Goal: Task Accomplishment & Management: Use online tool/utility

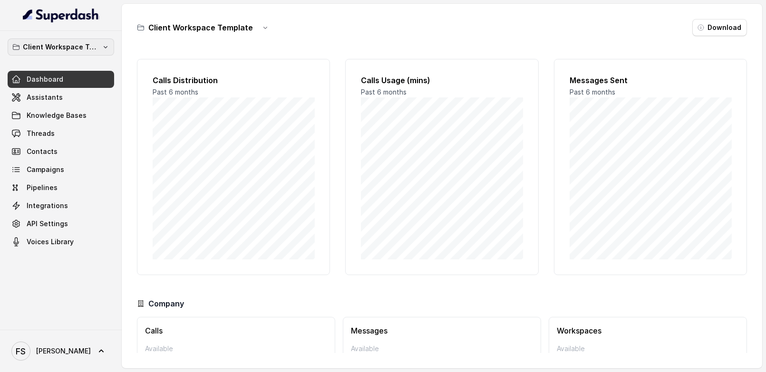
click at [103, 41] on button "Client Workspace Template" at bounding box center [61, 47] width 107 height 17
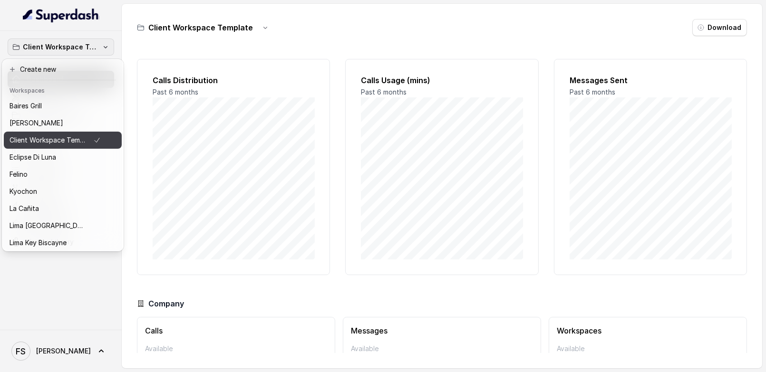
scroll to position [87, 0]
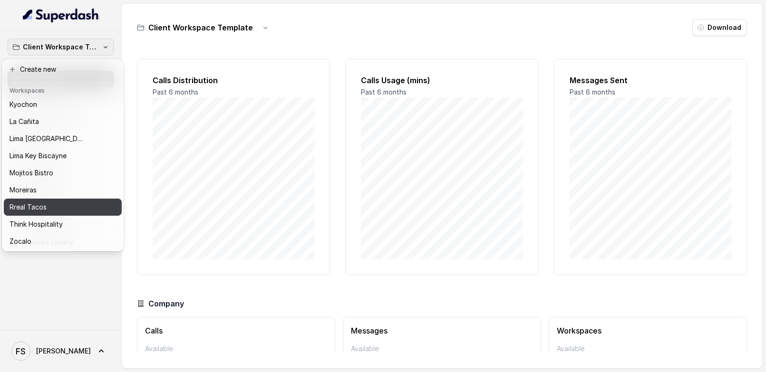
click at [37, 202] on p "Rreal Tacos" at bounding box center [28, 207] width 37 height 11
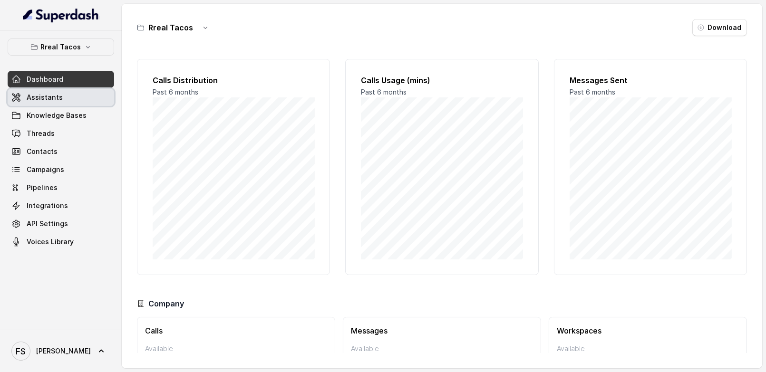
click at [78, 101] on link "Assistants" at bounding box center [61, 97] width 107 height 17
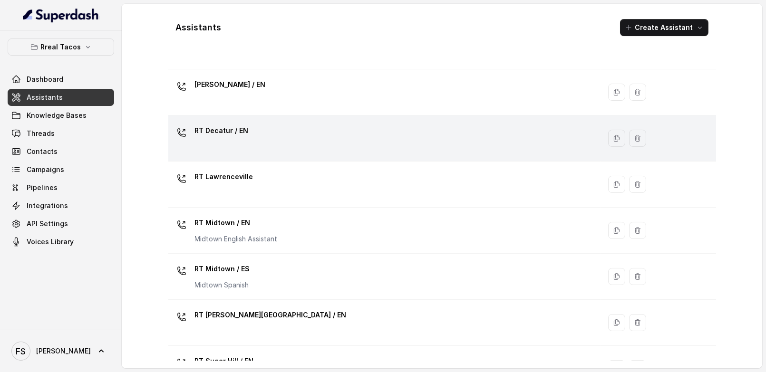
scroll to position [313, 0]
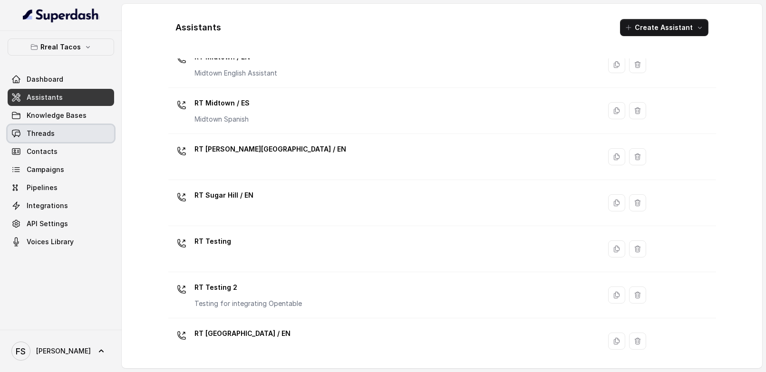
click at [69, 140] on link "Threads" at bounding box center [61, 133] width 107 height 17
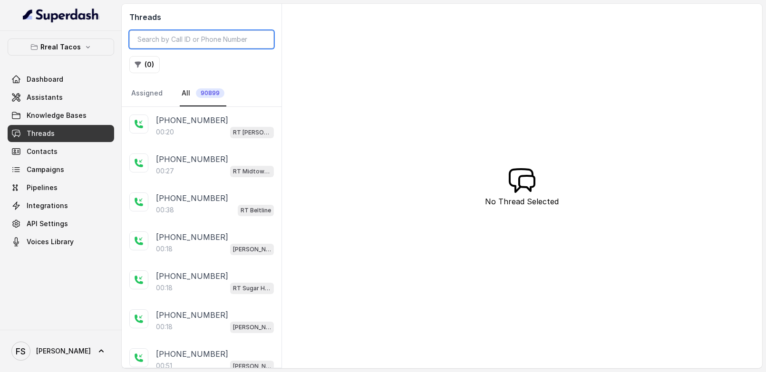
click at [191, 36] on input "search" at bounding box center [201, 39] width 145 height 18
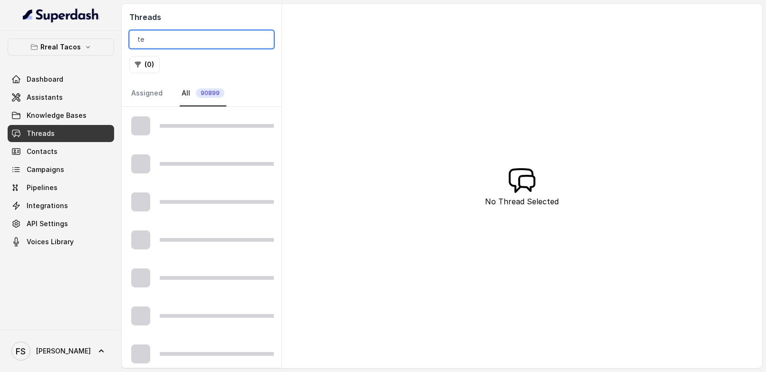
type input "t"
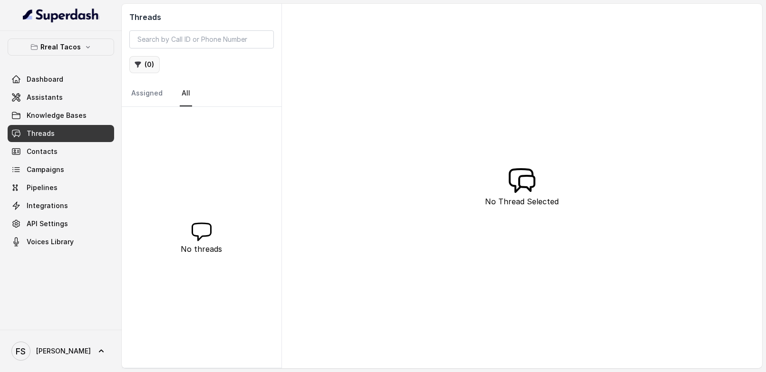
click at [148, 60] on button "( 0 )" at bounding box center [144, 64] width 30 height 17
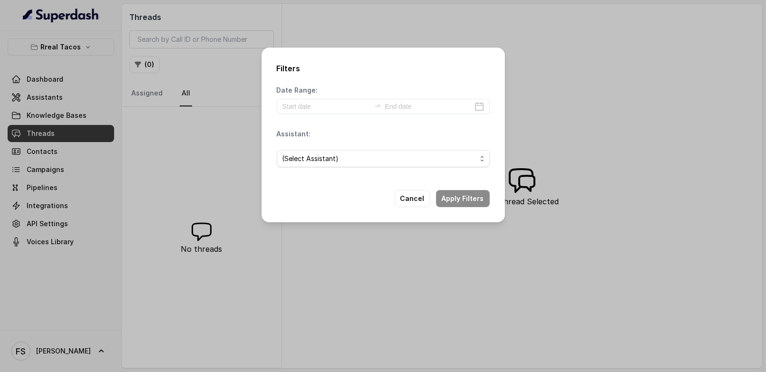
click at [398, 171] on div "(Select Assistant)" at bounding box center [383, 159] width 213 height 32
click at [395, 155] on span "(Select Assistant)" at bounding box center [380, 158] width 194 height 11
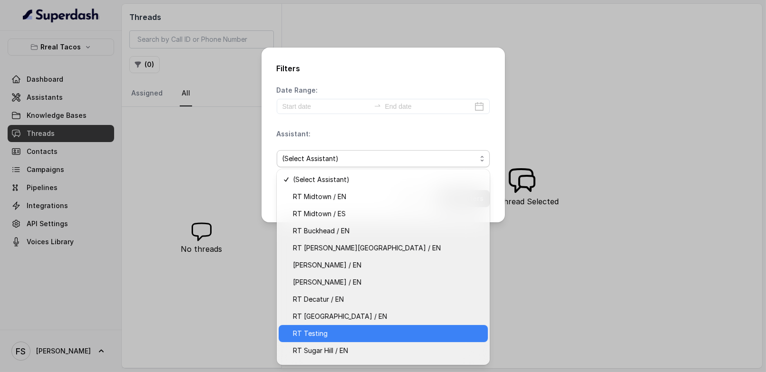
click at [357, 334] on span "RT Testing" at bounding box center [387, 333] width 189 height 11
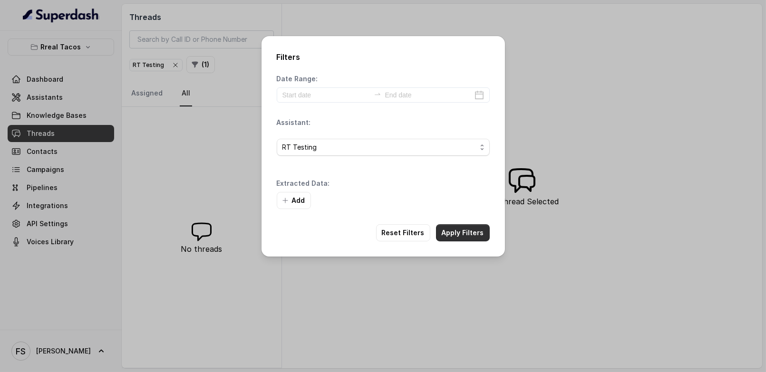
click at [459, 229] on button "Apply Filters" at bounding box center [463, 233] width 54 height 17
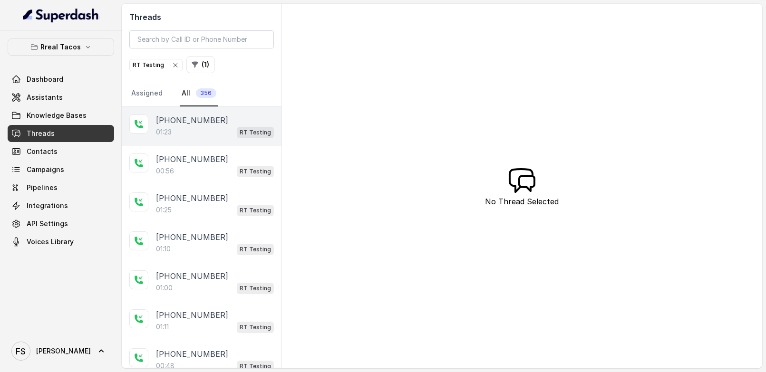
click at [207, 137] on div "[PHONE_NUMBER]:23 RT Testing" at bounding box center [202, 126] width 160 height 39
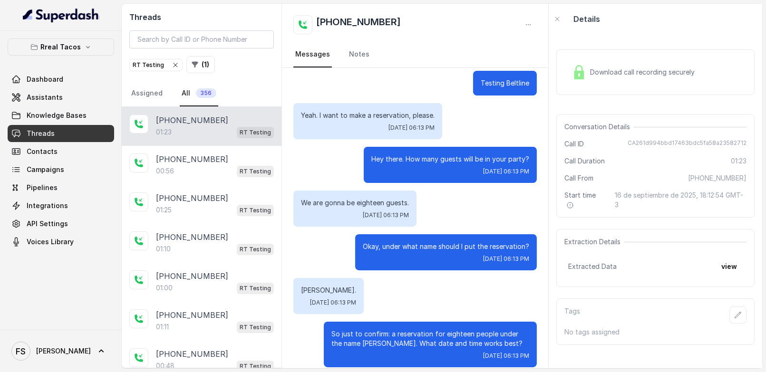
scroll to position [284, 0]
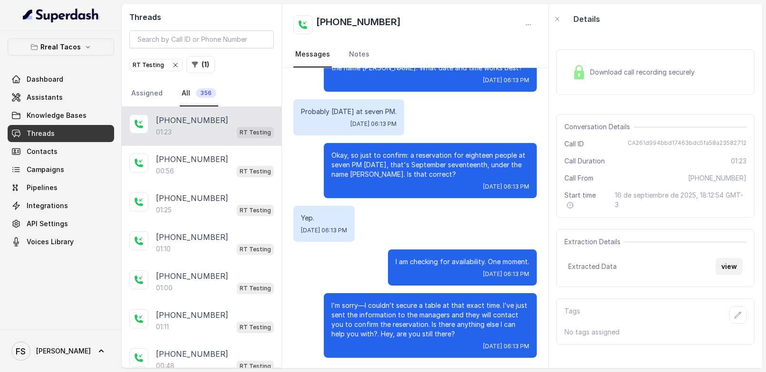
click at [740, 265] on button "view" at bounding box center [729, 266] width 27 height 17
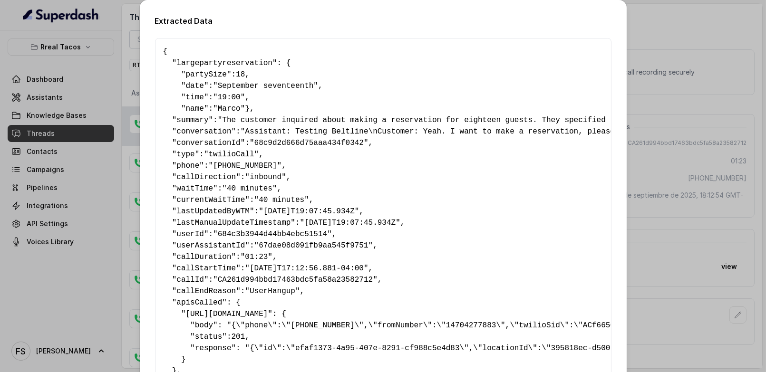
scroll to position [101, 0]
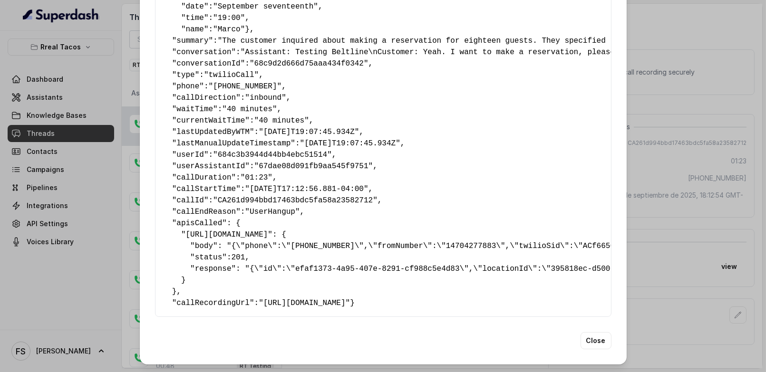
click at [664, 211] on div "Extracted Data { " largepartyreservation ": { " partySize ": 18 , " date ": "Se…" at bounding box center [383, 186] width 766 height 372
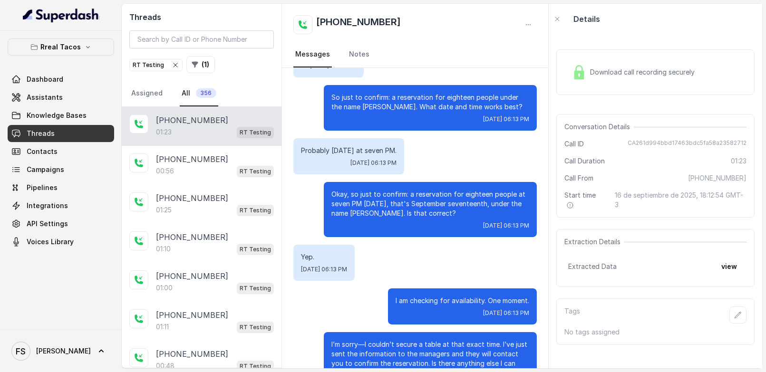
scroll to position [284, 0]
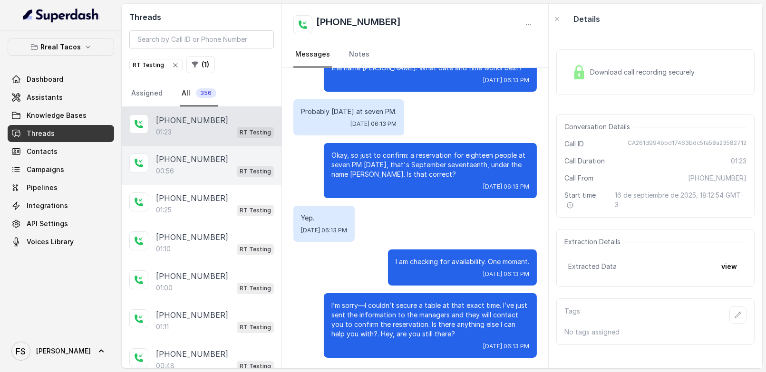
click at [215, 155] on div "[PHONE_NUMBER]" at bounding box center [215, 159] width 118 height 11
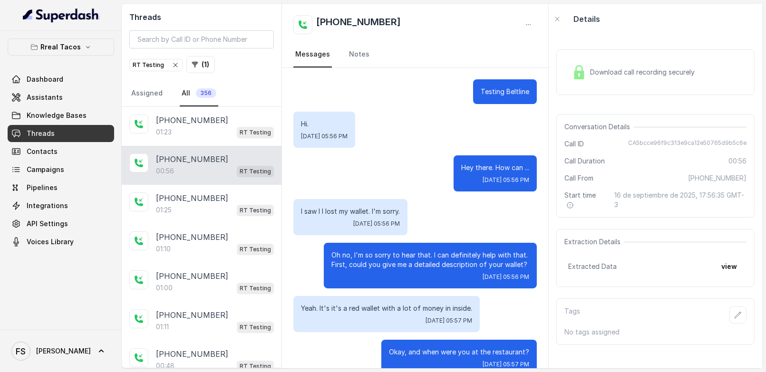
scroll to position [378, 0]
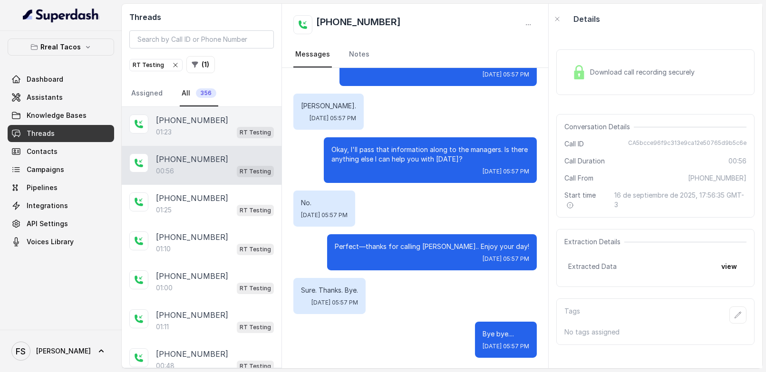
click at [214, 128] on div "01:23 RT Testing" at bounding box center [215, 132] width 118 height 12
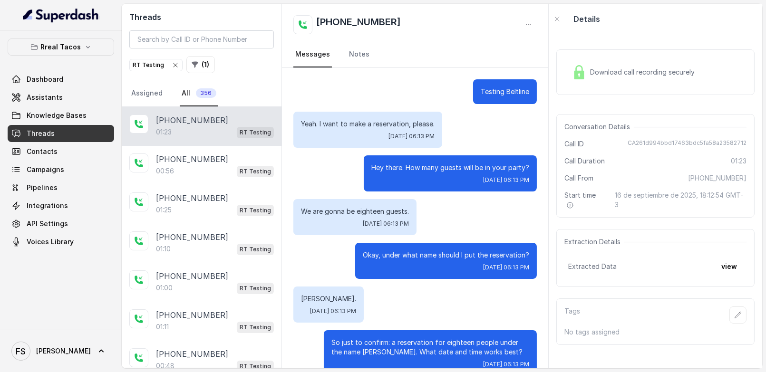
scroll to position [284, 0]
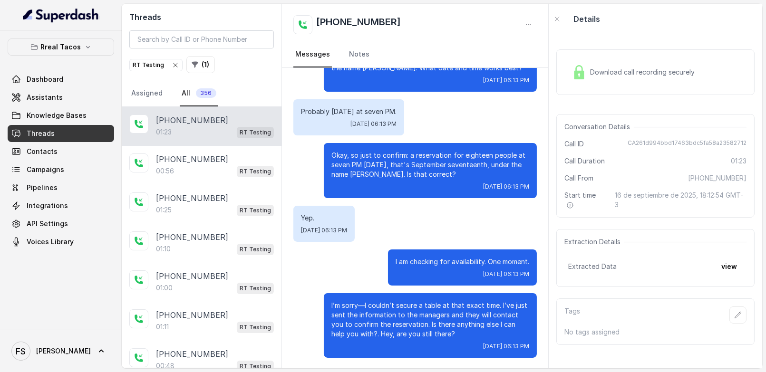
click at [728, 274] on div "Extraction Details Extracted Data view" at bounding box center [656, 258] width 198 height 58
click at [730, 260] on button "view" at bounding box center [729, 266] width 27 height 17
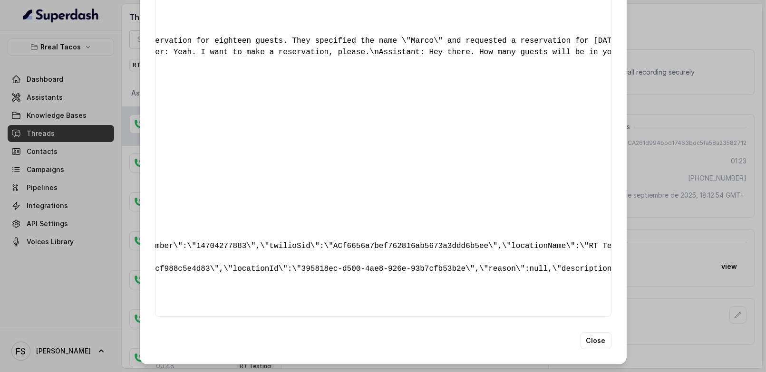
scroll to position [0, 0]
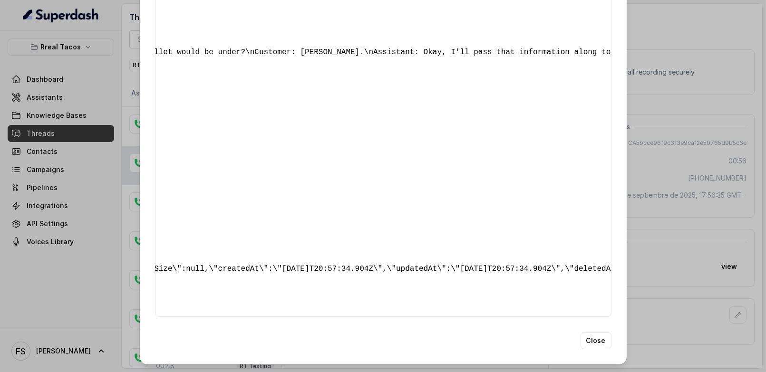
scroll to position [0, 2253]
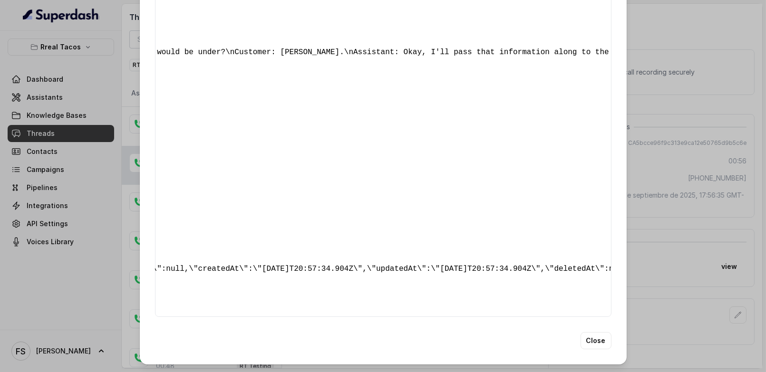
click at [747, 160] on div "Extracted Data { " detectederror ": "No Error Detected" , " callsHighlights ": …" at bounding box center [383, 186] width 766 height 372
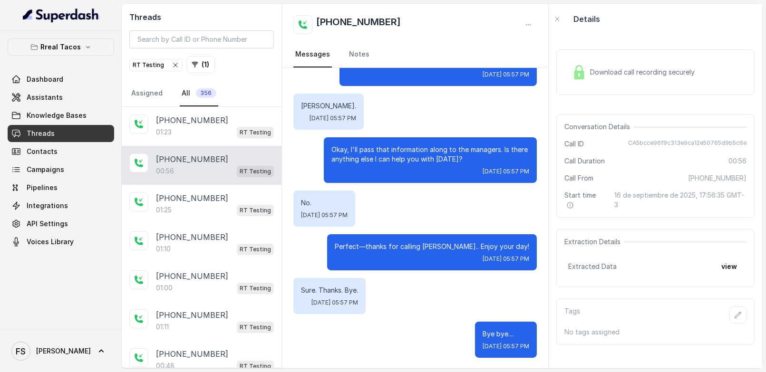
drag, startPoint x: 747, startPoint y: 162, endPoint x: 426, endPoint y: 10, distance: 354.9
click at [747, 162] on span "00:56" at bounding box center [738, 161] width 18 height 10
